Goal: Navigation & Orientation: Find specific page/section

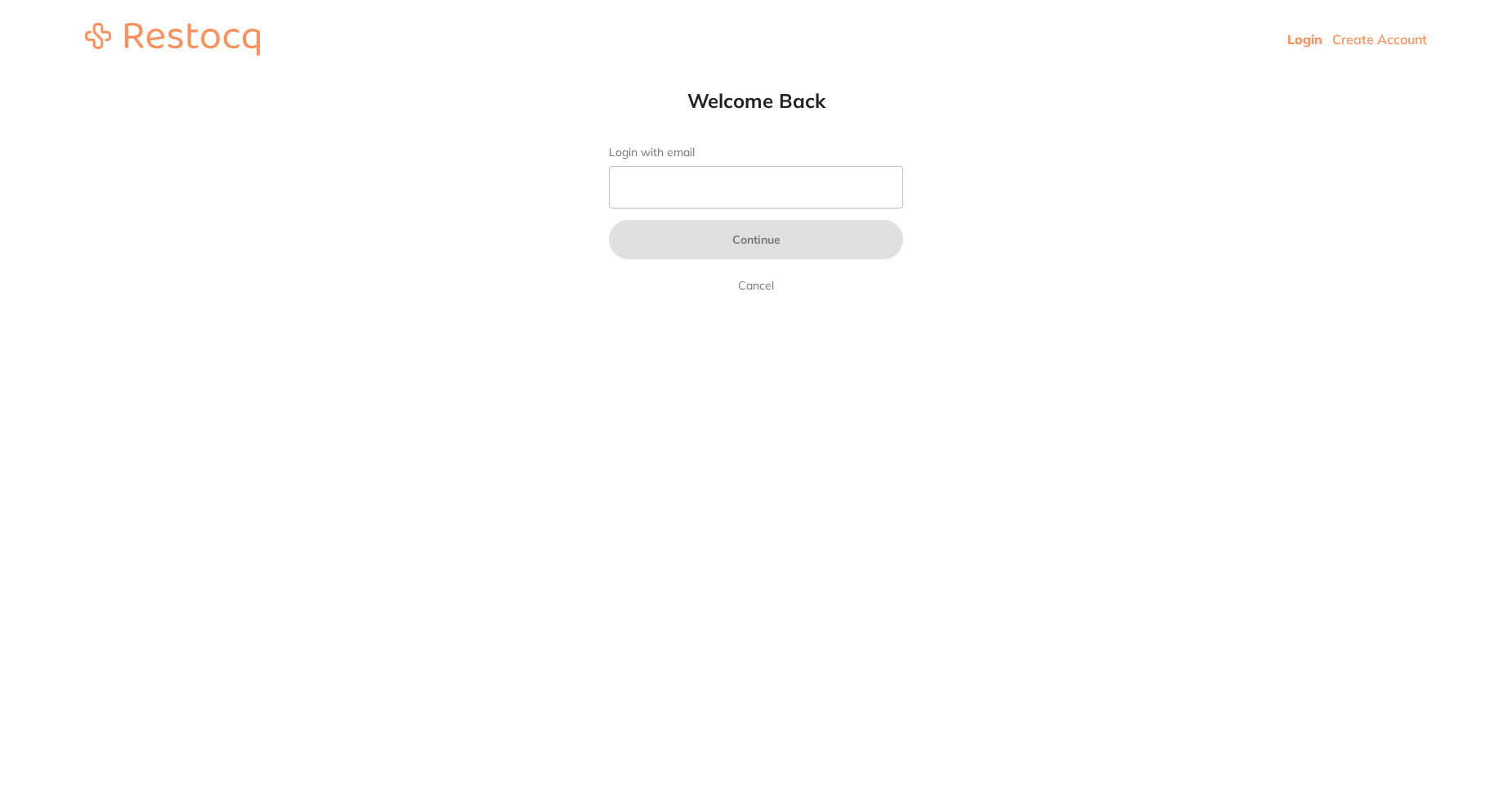
type input "[PERSON_NAME][EMAIL_ADDRESS][PERSON_NAME][DOMAIN_NAME]"
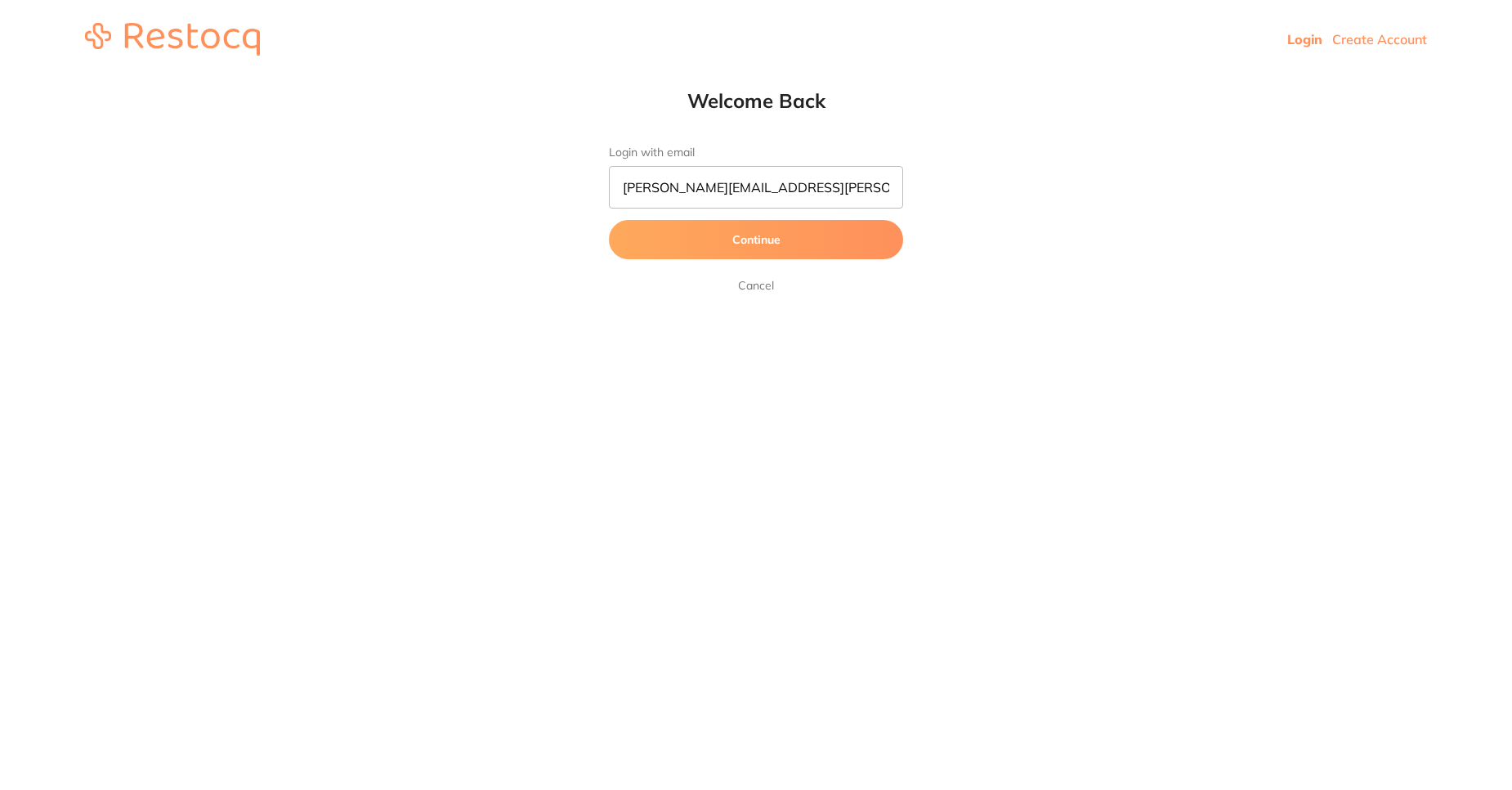
click at [773, 240] on button "Continue" at bounding box center [756, 240] width 295 height 39
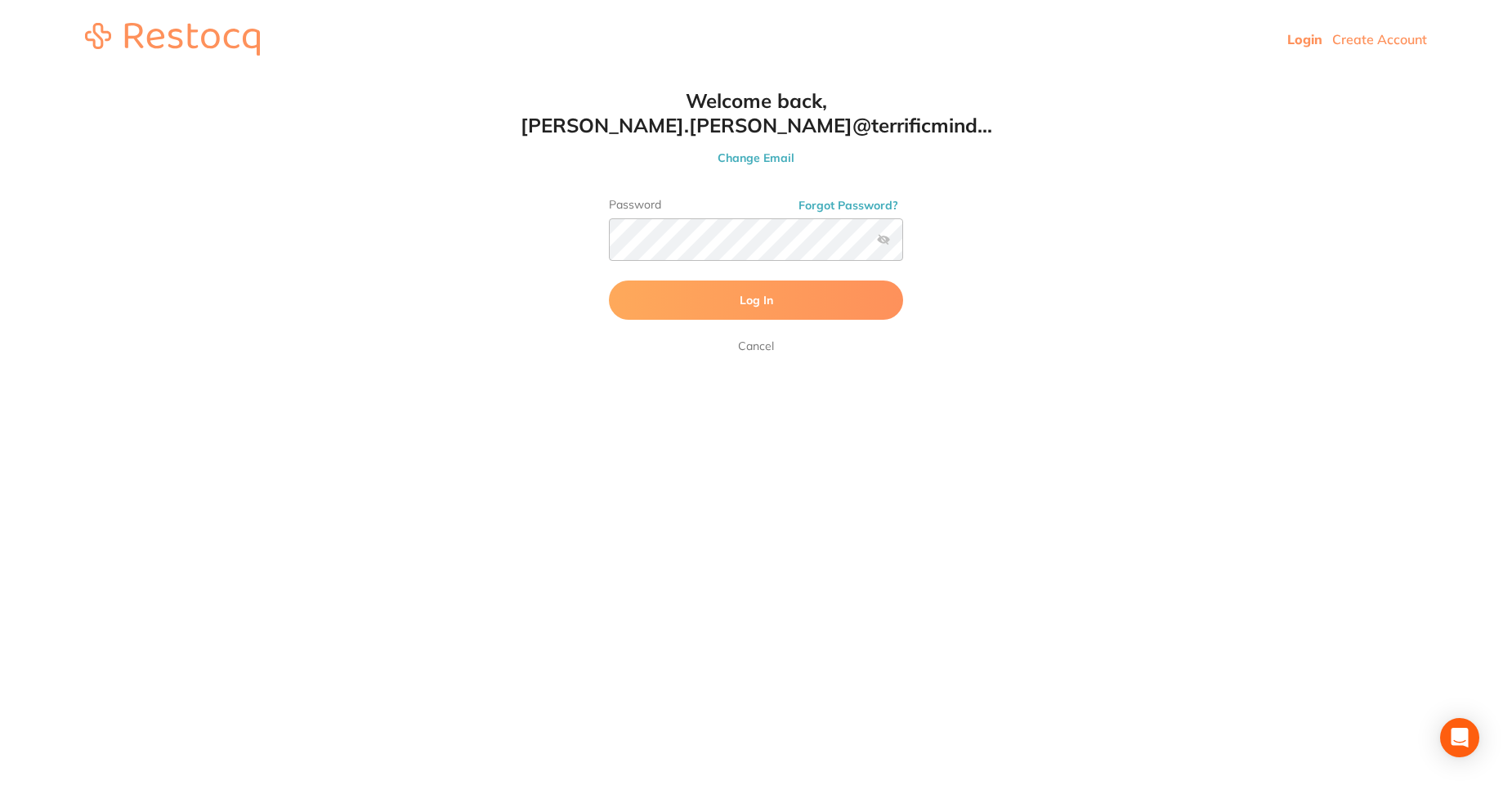
click at [746, 287] on button "Log In" at bounding box center [756, 300] width 295 height 39
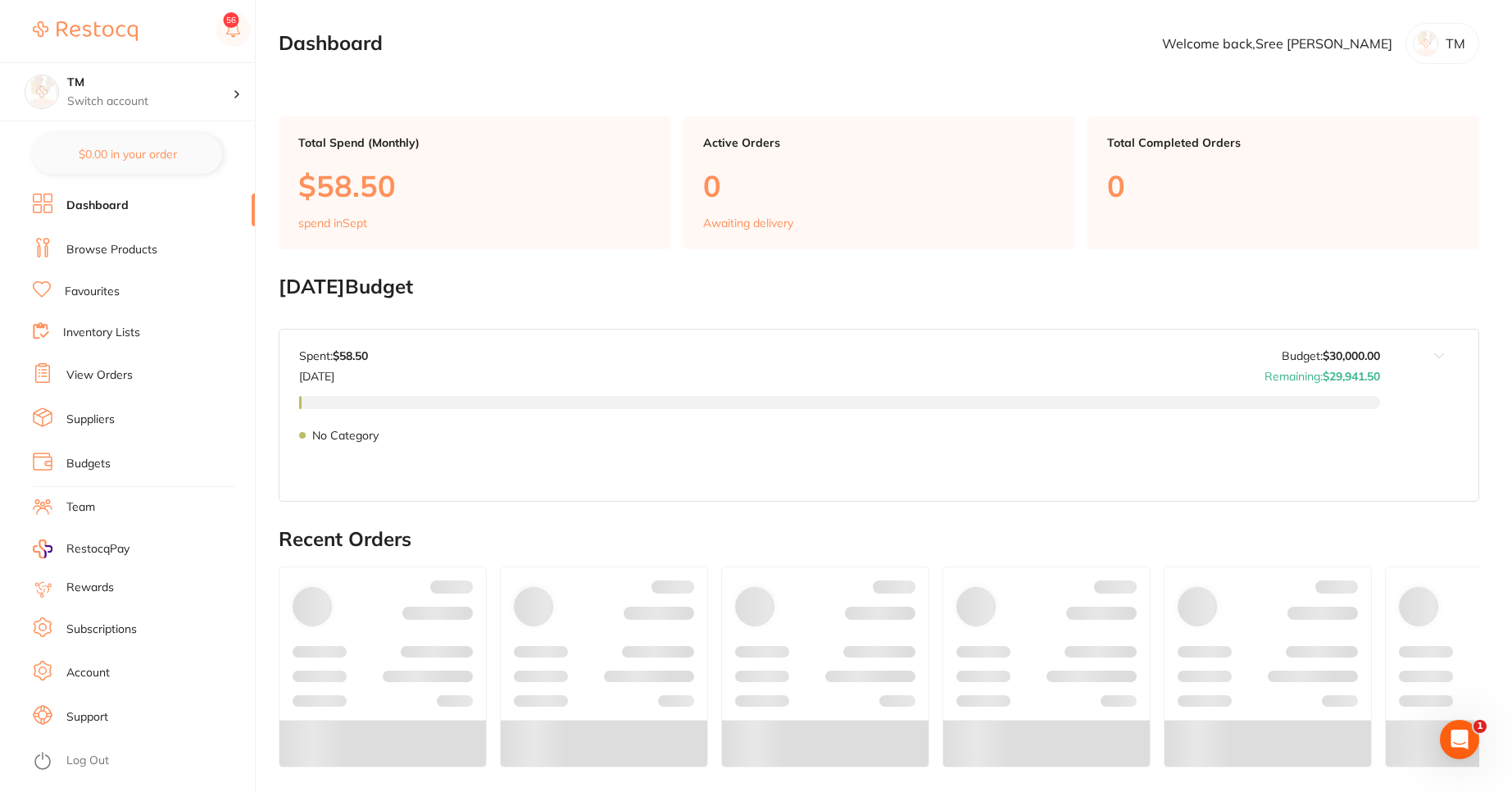
click at [118, 330] on link "Inventory Lists" at bounding box center [101, 333] width 77 height 17
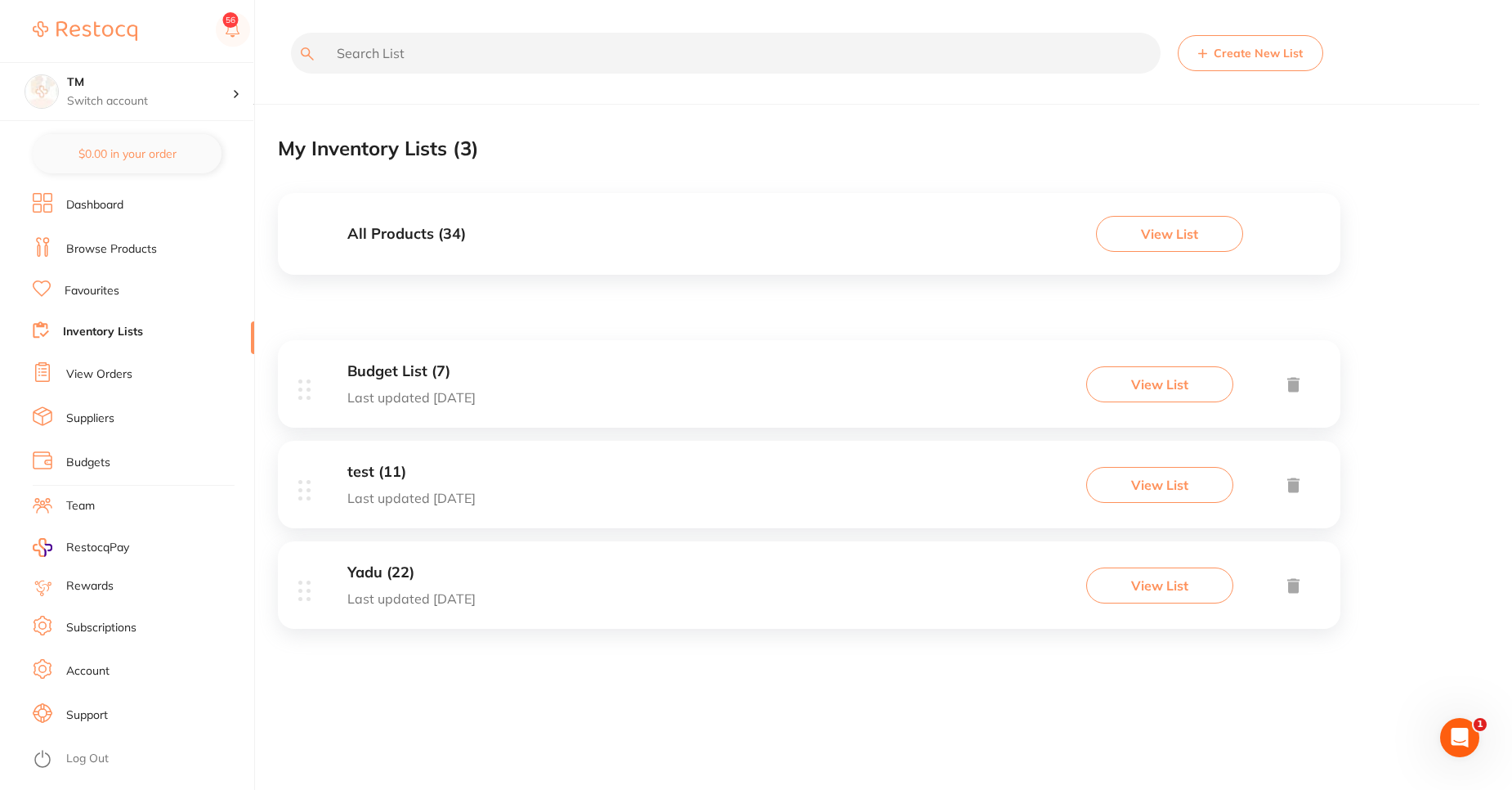
click at [116, 289] on link "Favourites" at bounding box center [92, 291] width 55 height 17
click at [109, 249] on link "Browse Products" at bounding box center [112, 249] width 91 height 17
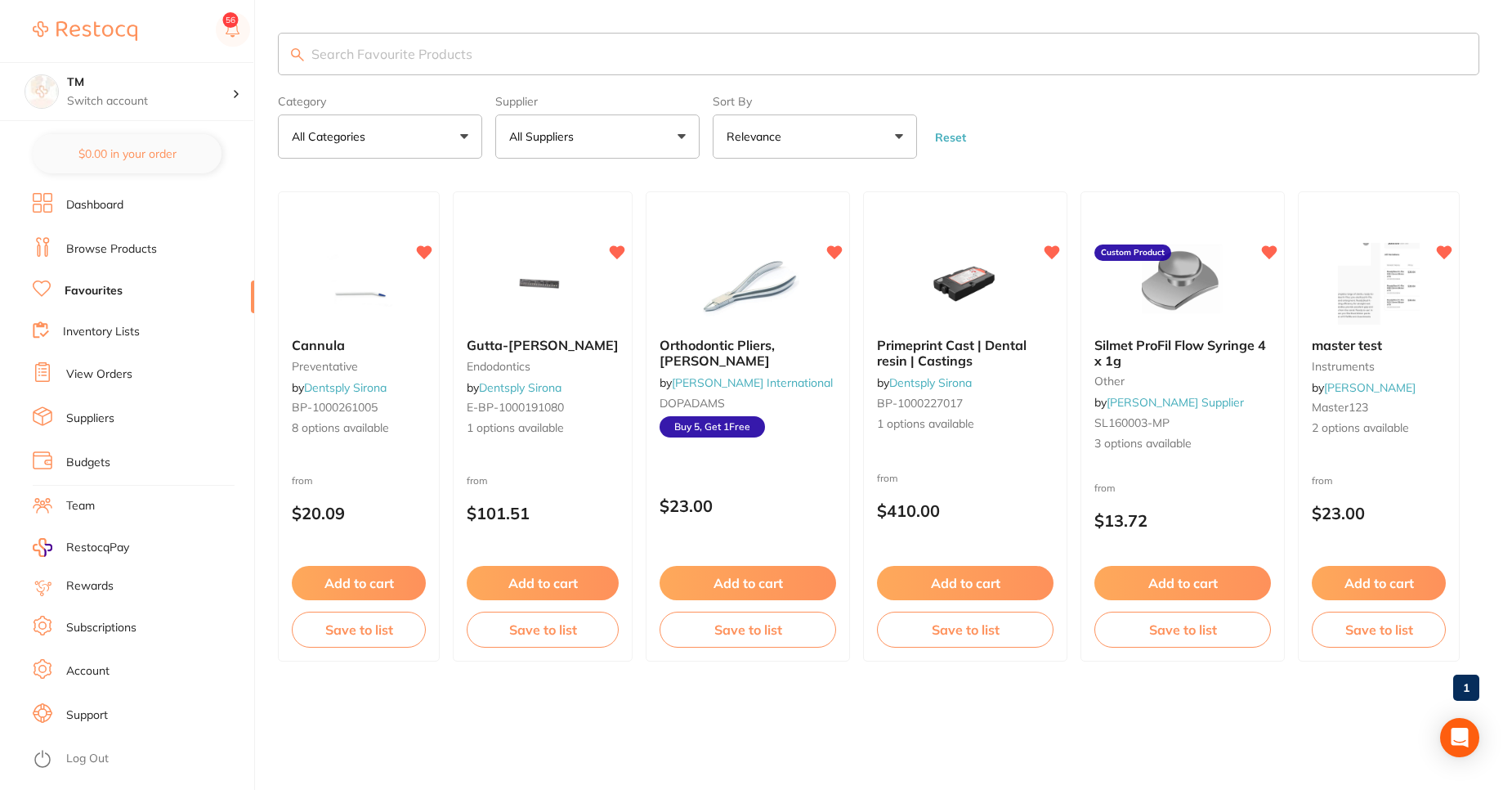
click at [104, 333] on link "Inventory Lists" at bounding box center [101, 332] width 76 height 17
